Goal: Transaction & Acquisition: Purchase product/service

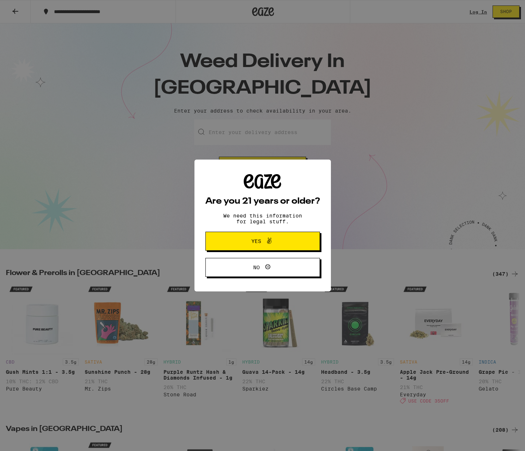
click at [284, 241] on span "Yes" at bounding box center [262, 241] width 55 height 9
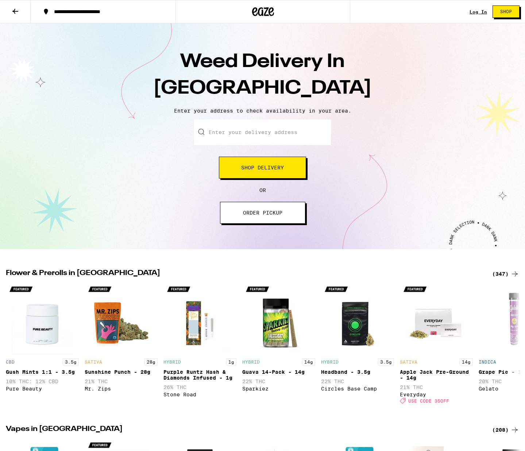
click at [258, 172] on button "Shop Delivery" at bounding box center [262, 168] width 87 height 22
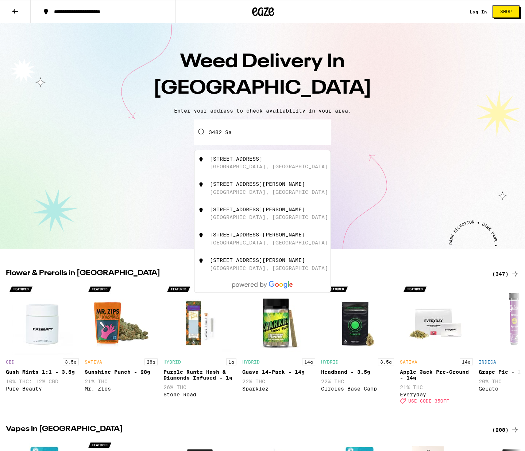
click at [267, 168] on div "[STREET_ADDRESS]" at bounding box center [275, 163] width 130 height 14
type input "[STREET_ADDRESS]"
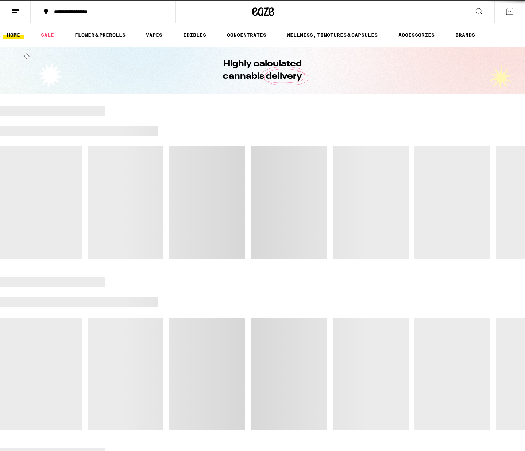
click at [267, 168] on div at bounding box center [262, 182] width 525 height 153
click at [462, 36] on link "BRANDS" at bounding box center [464, 35] width 27 height 9
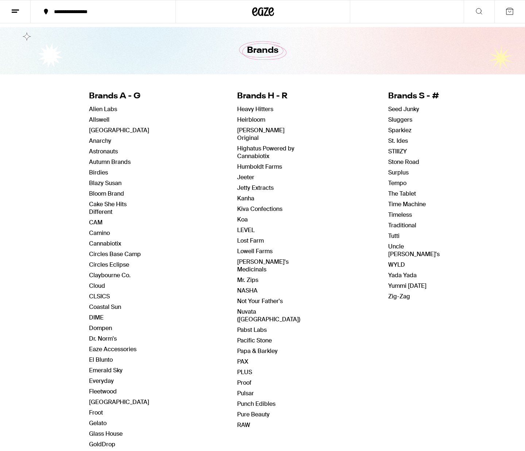
scroll to position [23, 0]
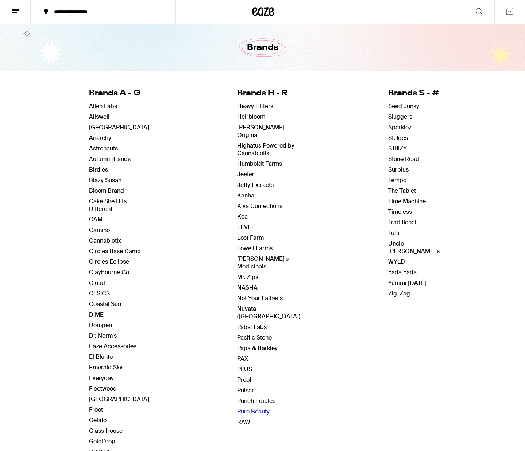
click at [254, 287] on link "Pure Beauty" at bounding box center [253, 412] width 32 height 8
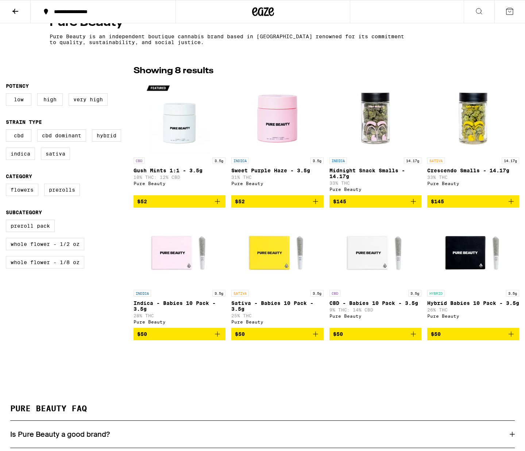
scroll to position [144, 0]
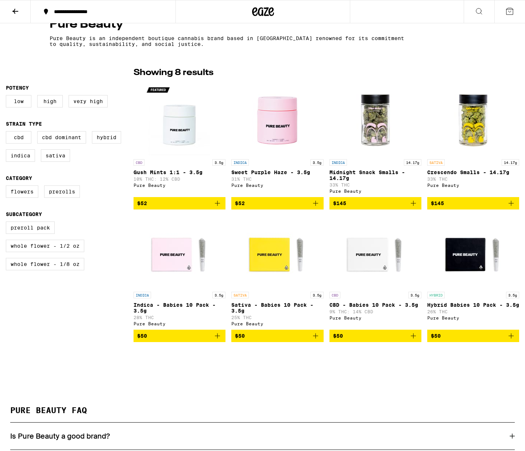
click at [175, 129] on img "Open page for Gush Mints 1:1 - 3.5g from Pure Beauty" at bounding box center [179, 119] width 73 height 73
